Goal: Information Seeking & Learning: Learn about a topic

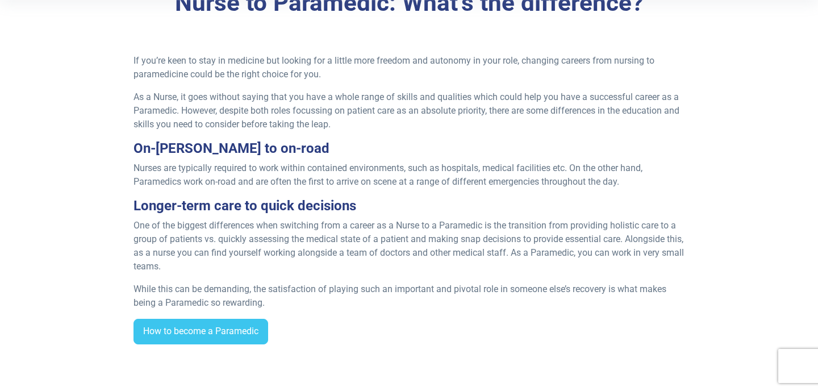
scroll to position [333, 0]
click at [206, 326] on link "How to become a Paramedic" at bounding box center [201, 331] width 135 height 26
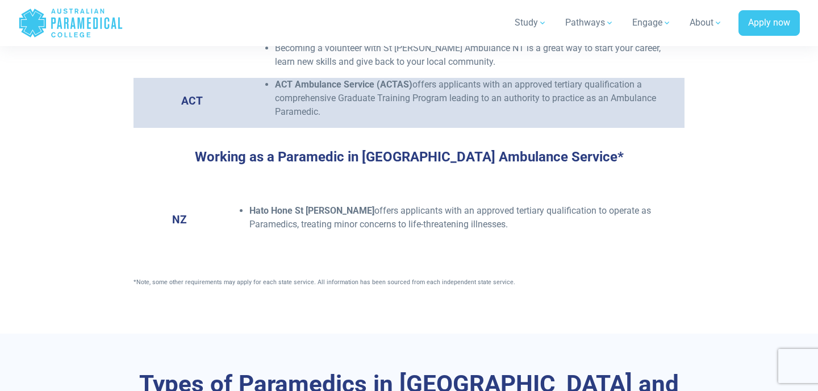
scroll to position [1769, 0]
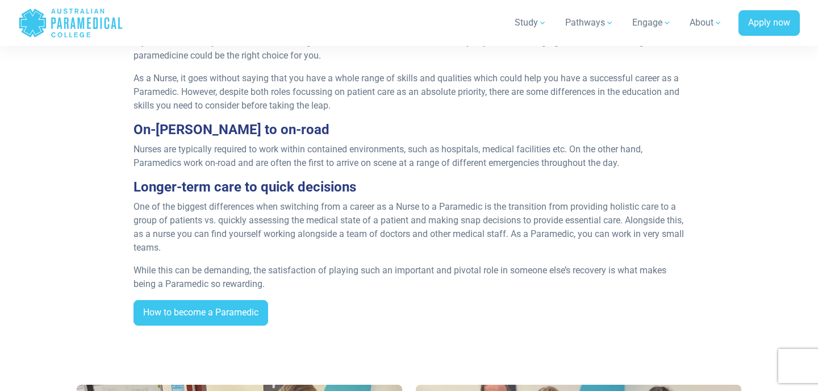
scroll to position [333, 0]
